Goal: Task Accomplishment & Management: Manage account settings

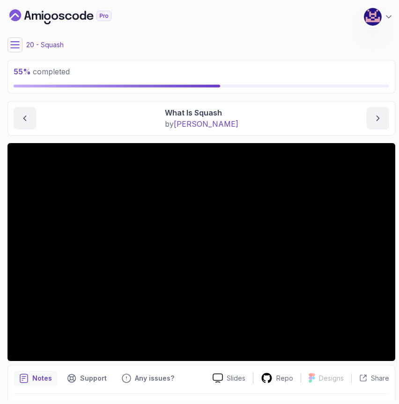
click at [18, 41] on icon at bounding box center [14, 44] width 9 height 9
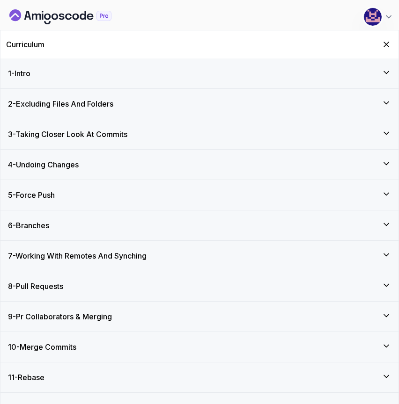
scroll to position [233, 0]
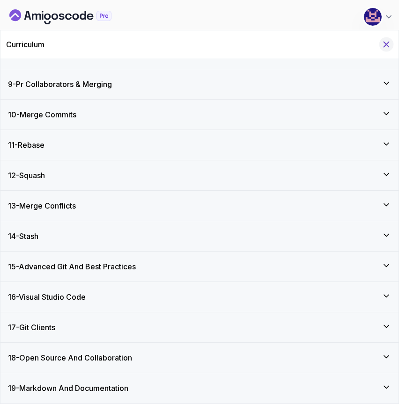
click at [382, 42] on icon "Hide Curriculum for mobile" at bounding box center [386, 44] width 10 height 10
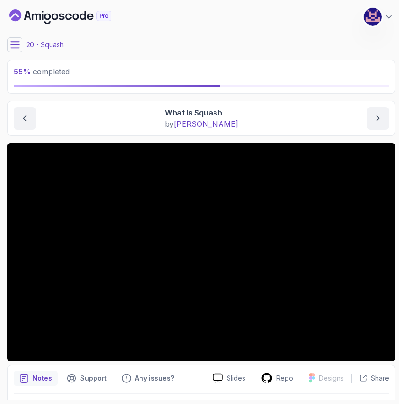
click at [293, 95] on main "My Courses Git for Professionals 421 Points [PERSON_NAME] Coats Software Engine…" at bounding box center [201, 202] width 388 height 397
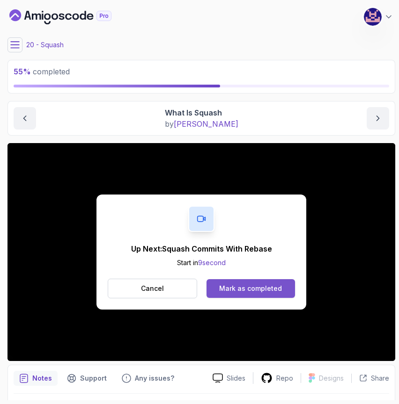
click at [264, 285] on div "Mark as completed" at bounding box center [250, 288] width 63 height 9
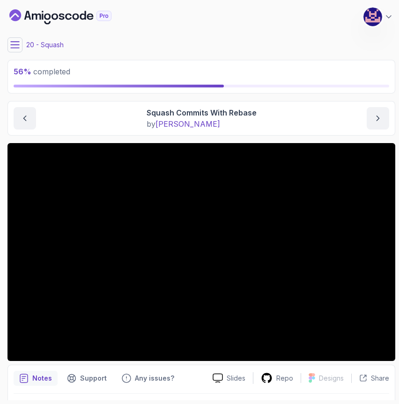
click at [371, 18] on img at bounding box center [372, 16] width 19 height 19
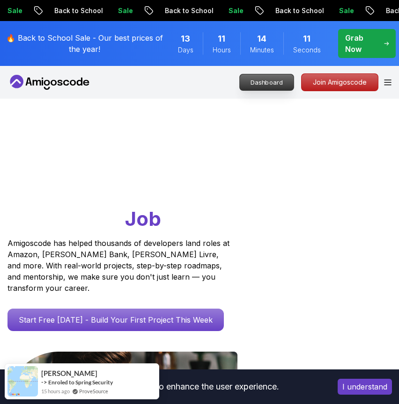
click at [253, 80] on p "Dashboard" at bounding box center [267, 82] width 54 height 16
